Goal: Task Accomplishment & Management: Manage account settings

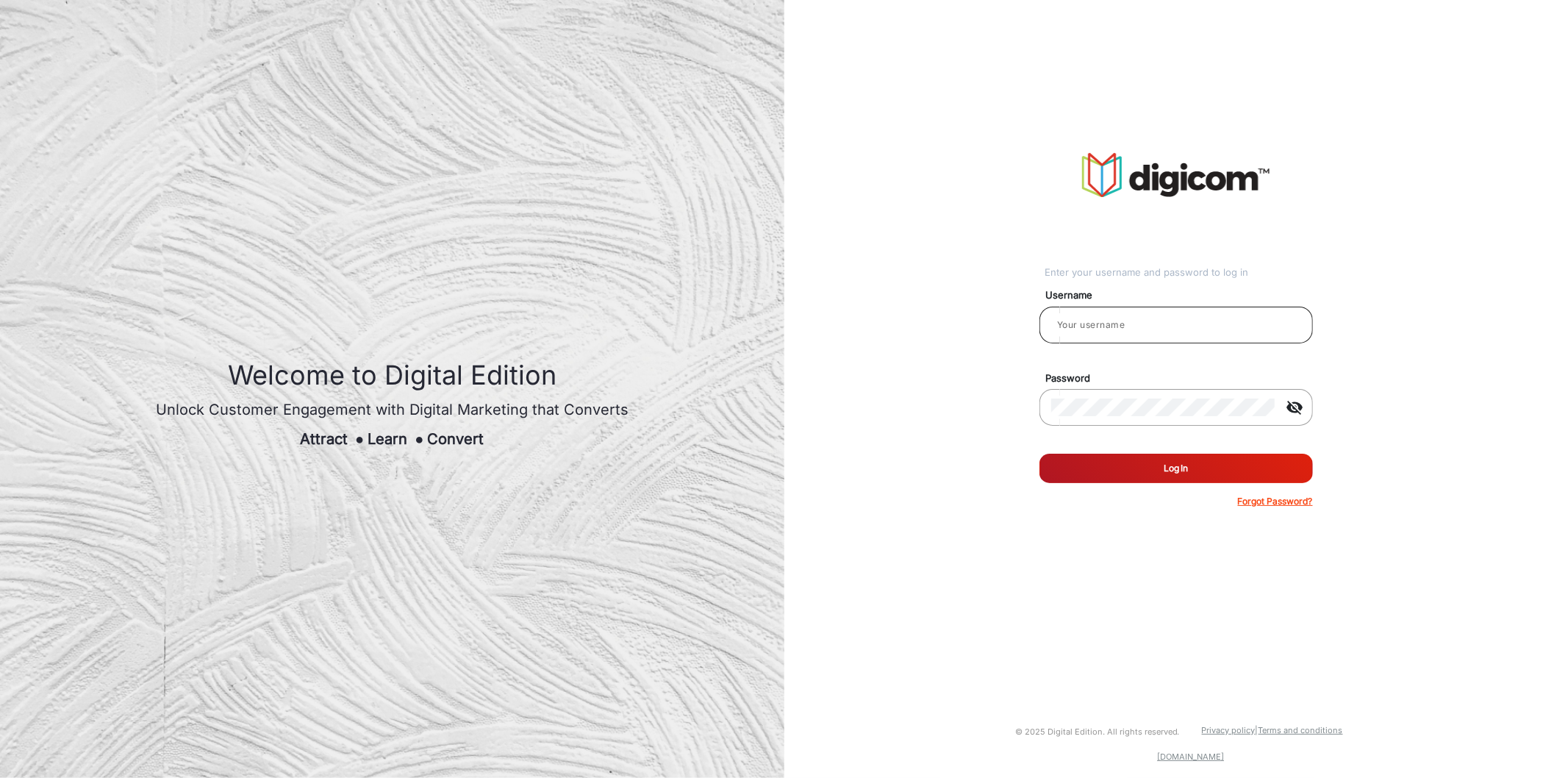
type input "TestHabanero"
click at [1116, 319] on input "TestHabanero" at bounding box center [1176, 324] width 250 height 18
click at [1129, 319] on input "TestHabanero" at bounding box center [1176, 324] width 250 height 18
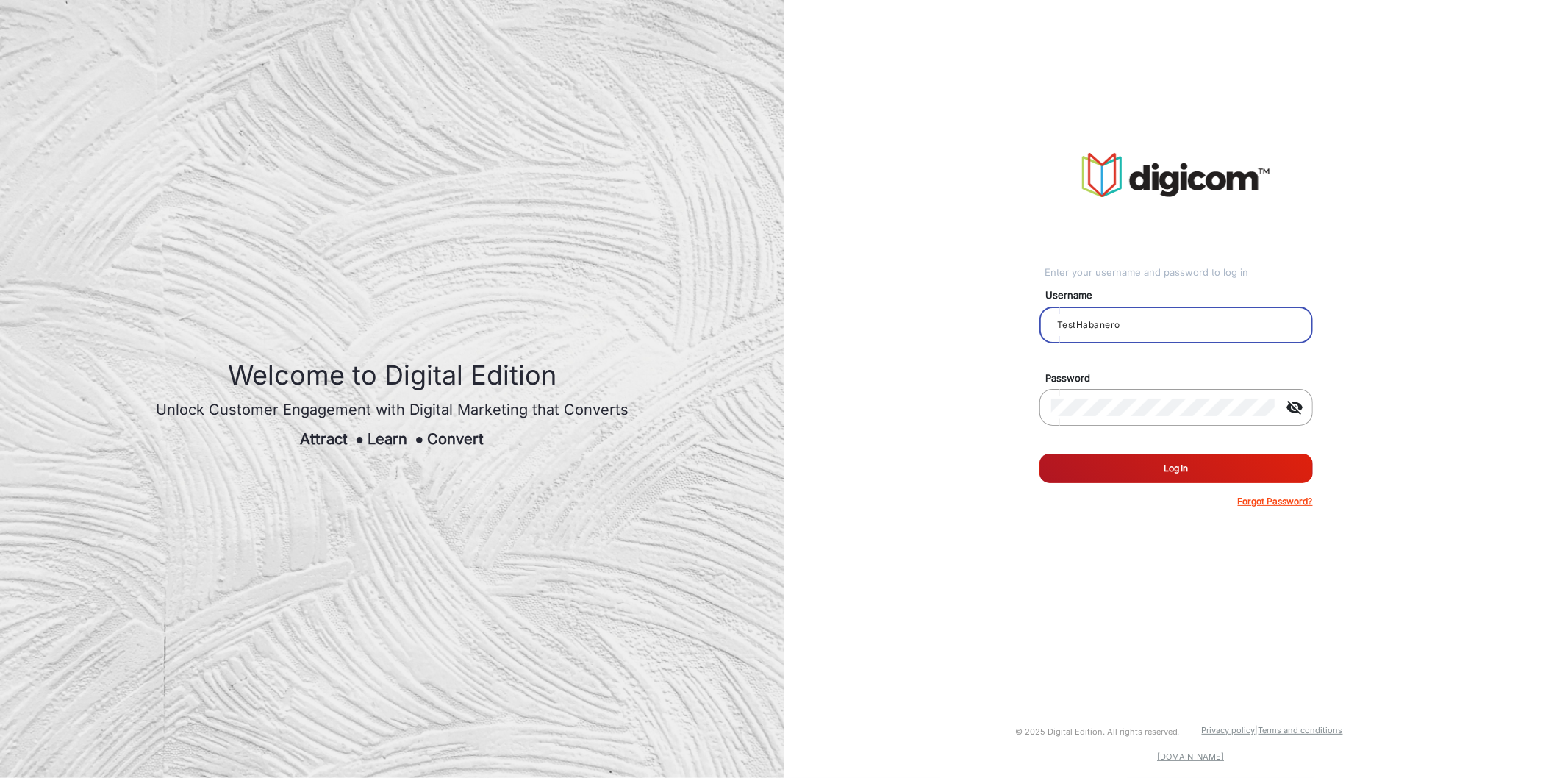
click at [1129, 319] on input "TestHabanero" at bounding box center [1176, 324] width 250 height 18
click at [1244, 279] on div "Username TestHabanero" at bounding box center [1176, 319] width 295 height 80
drag, startPoint x: 1249, startPoint y: 272, endPoint x: 1007, endPoint y: 259, distance: 242.3
click at [1007, 259] on div "Enter your username and password to log in Username TestHabanero Password visib…" at bounding box center [1176, 330] width 807 height 661
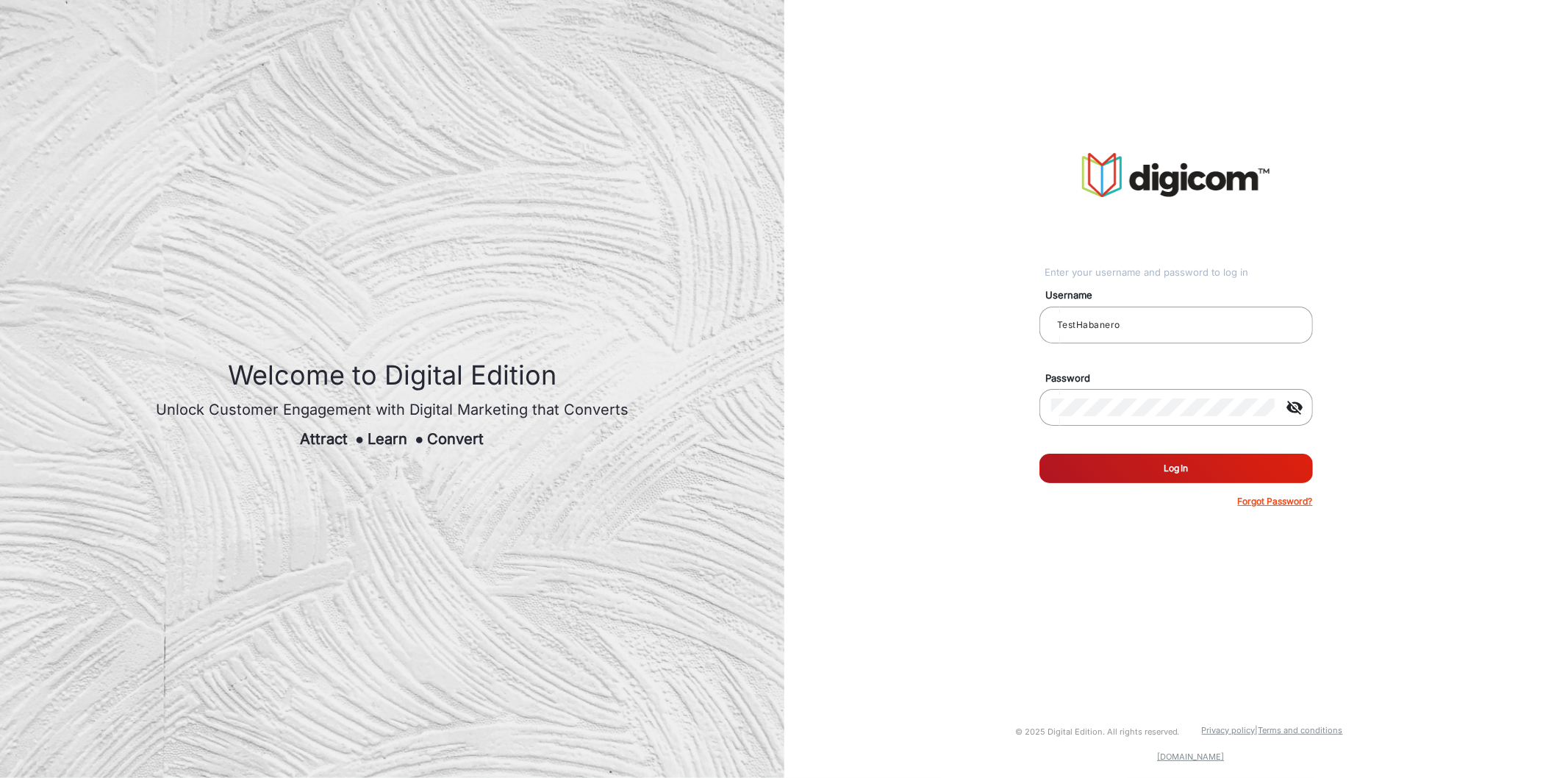
click at [1248, 267] on div "Enter your username and password to log in" at bounding box center [1179, 273] width 268 height 15
